Goal: Information Seeking & Learning: Learn about a topic

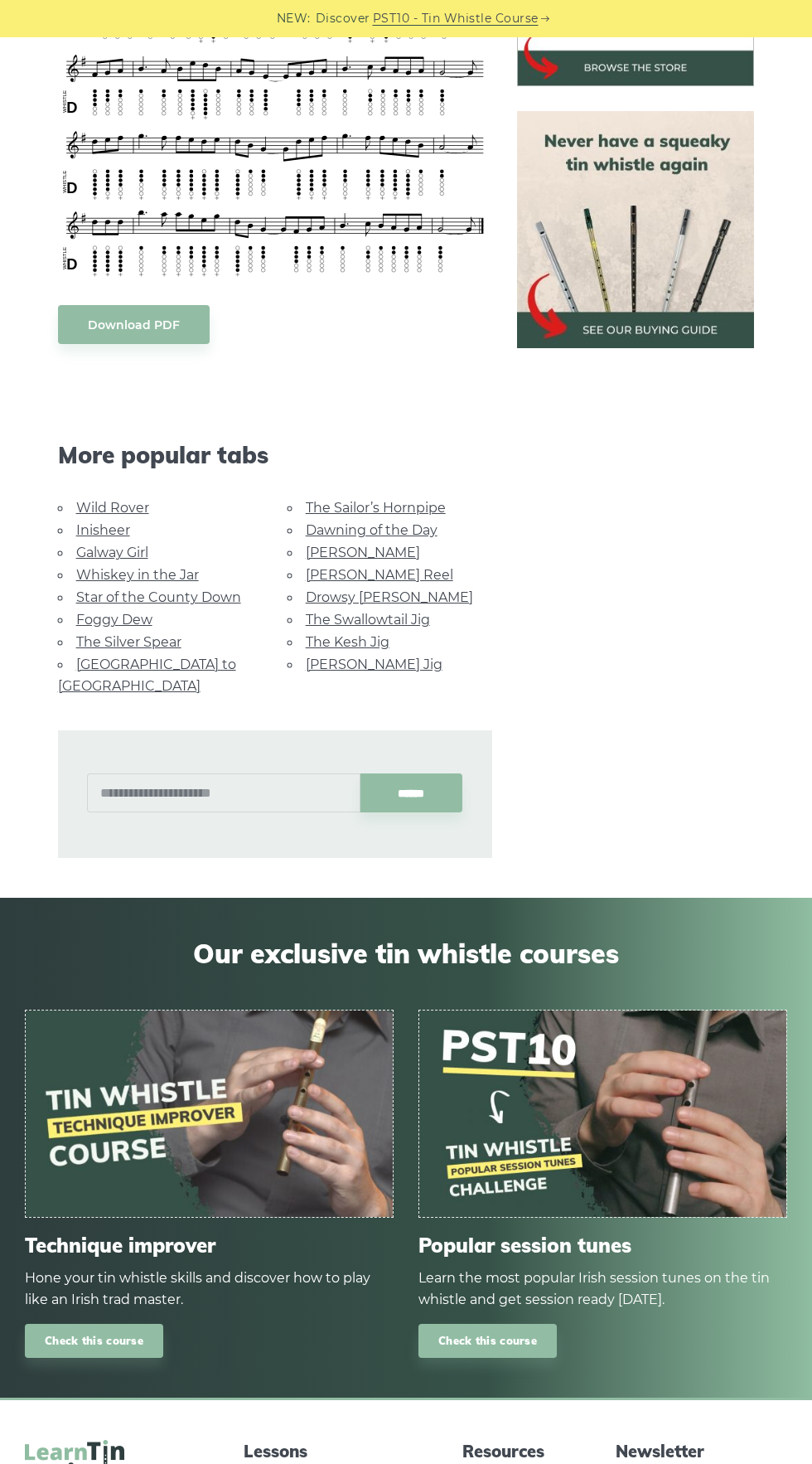
scroll to position [678, 0]
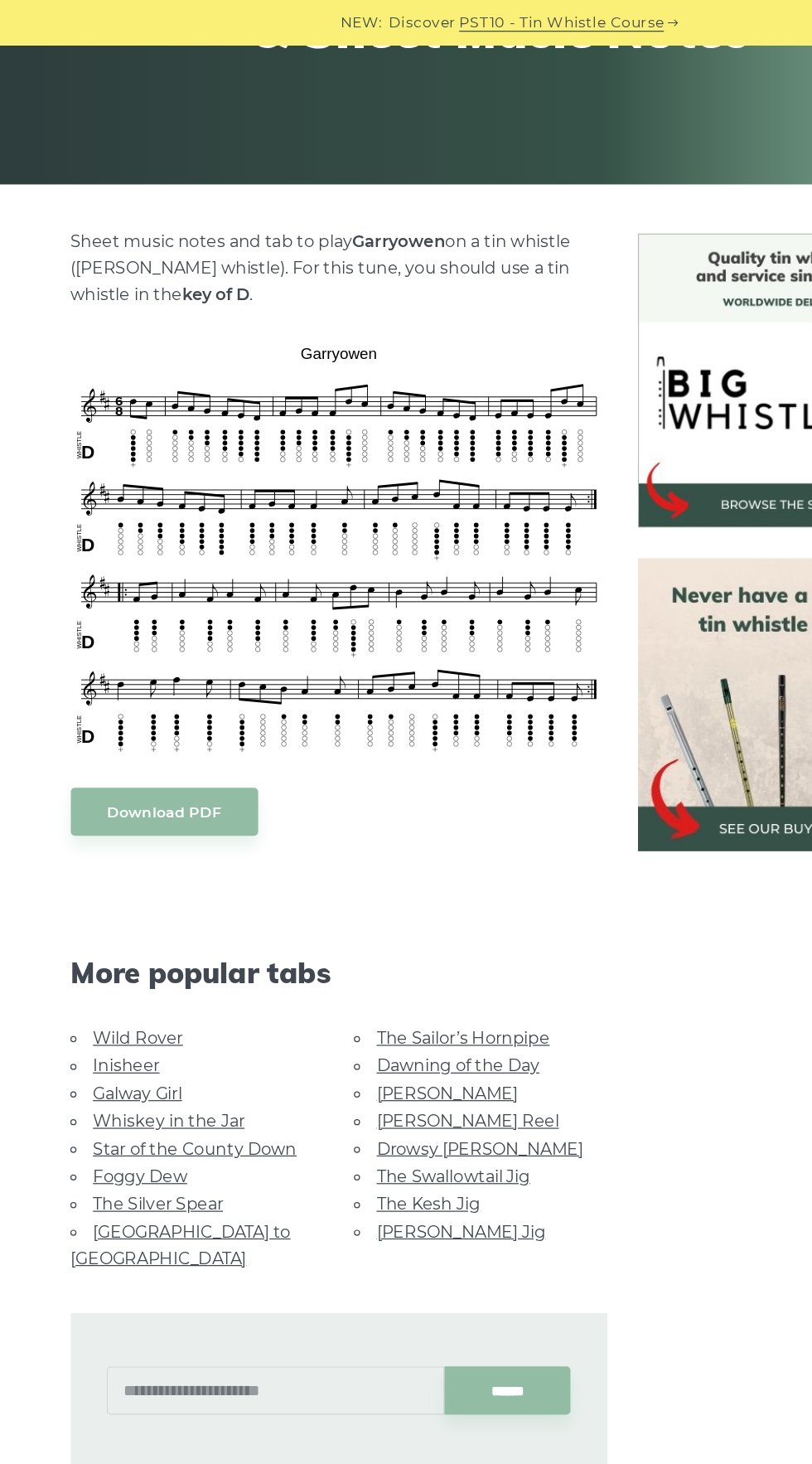
scroll to position [278, 0]
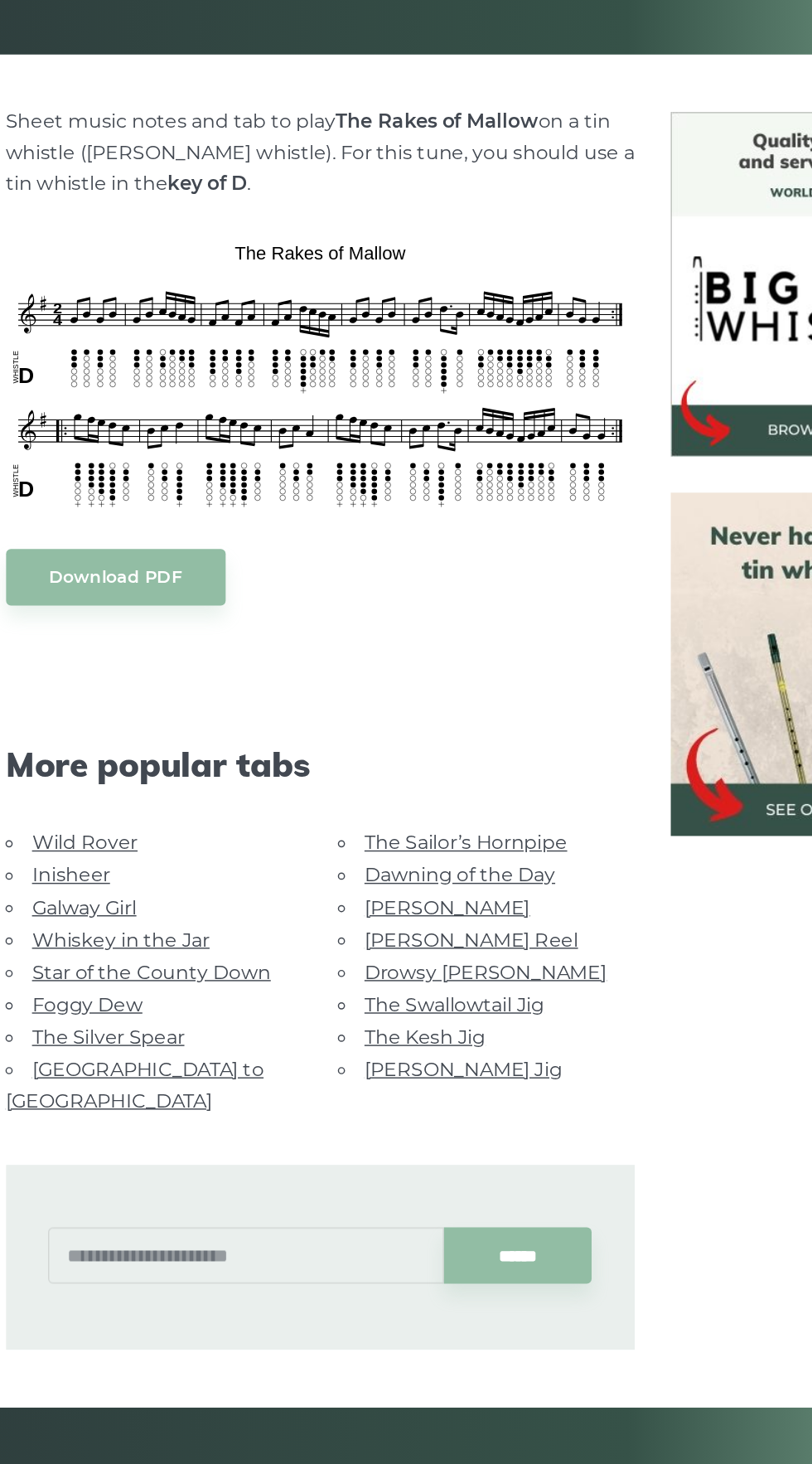
scroll to position [289, 0]
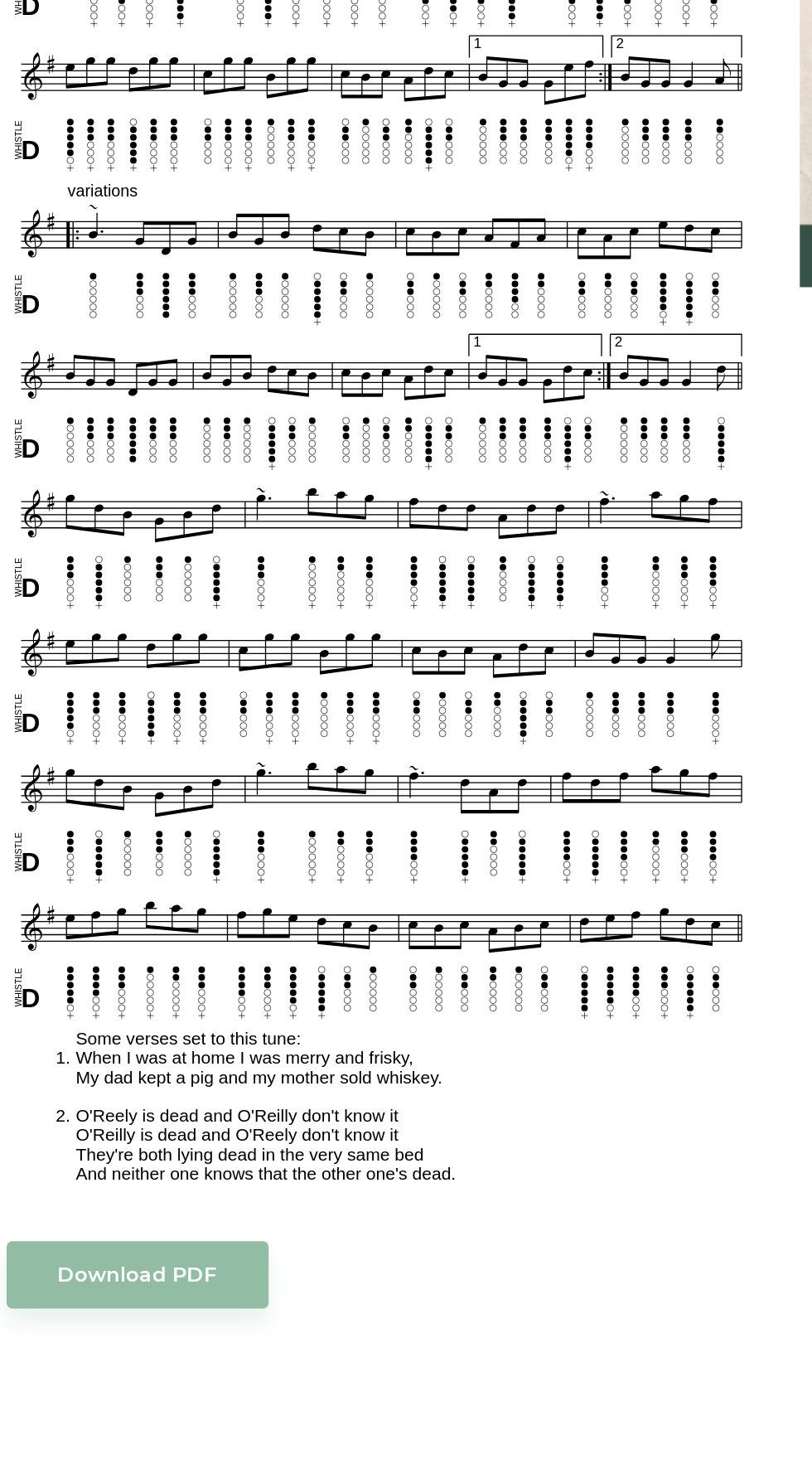
scroll to position [584, 0]
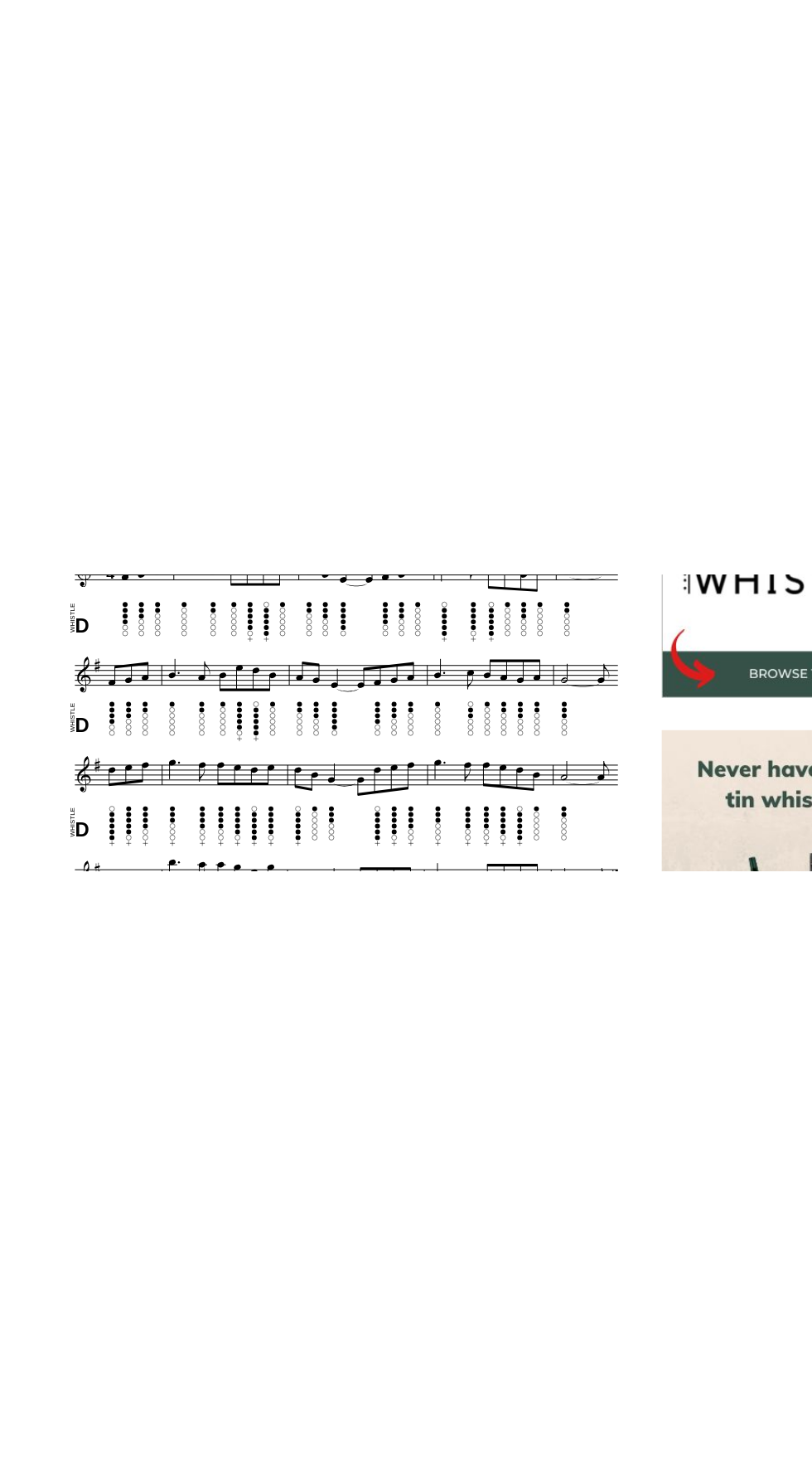
scroll to position [251, 0]
